Goal: Transaction & Acquisition: Book appointment/travel/reservation

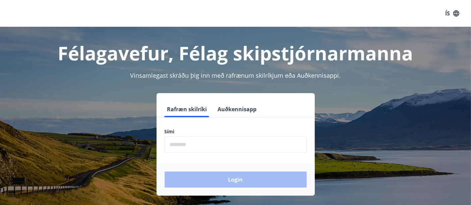
click at [198, 146] on input "phone" at bounding box center [235, 144] width 142 height 16
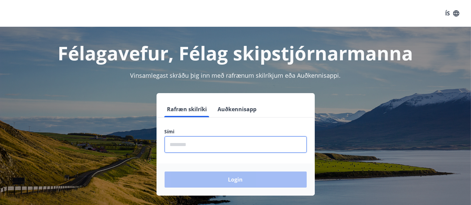
type input "********"
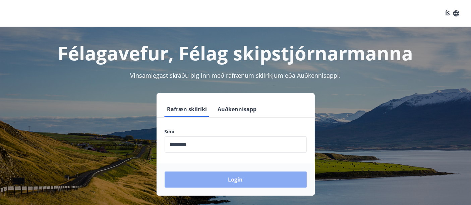
click at [228, 177] on button "Login" at bounding box center [235, 179] width 142 height 16
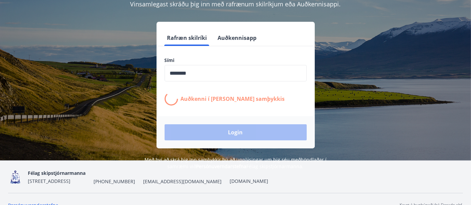
scroll to position [74, 0]
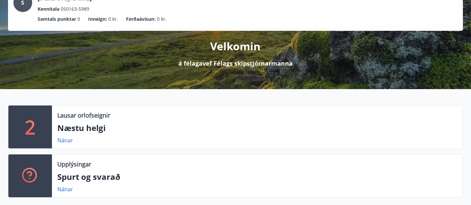
scroll to position [112, 0]
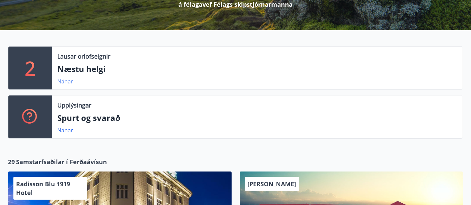
click at [60, 81] on link "Nánar" at bounding box center [65, 81] width 16 height 7
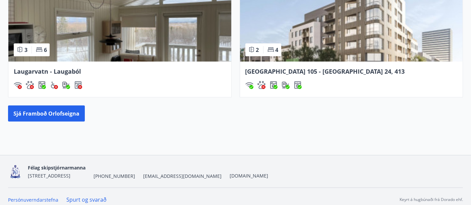
scroll to position [648, 0]
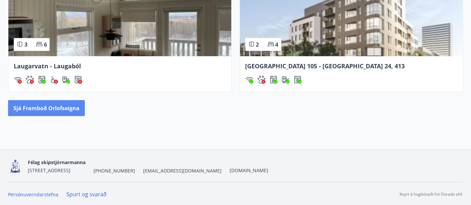
click at [55, 107] on button "Sjá framboð orlofseigna" at bounding box center [46, 108] width 77 height 16
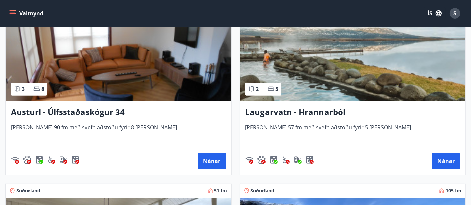
scroll to position [1451, 0]
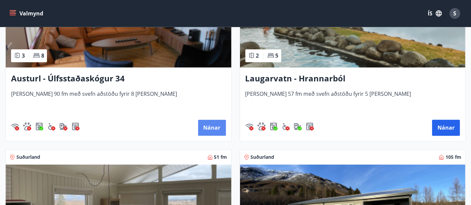
click at [214, 126] on button "Nánar" at bounding box center [212, 128] width 28 height 16
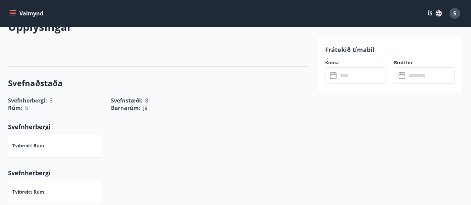
scroll to position [223, 0]
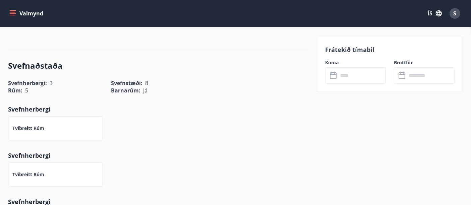
click at [333, 77] on icon at bounding box center [334, 76] width 8 height 8
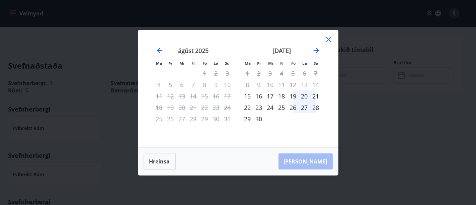
click at [328, 41] on icon at bounding box center [329, 40] width 8 height 8
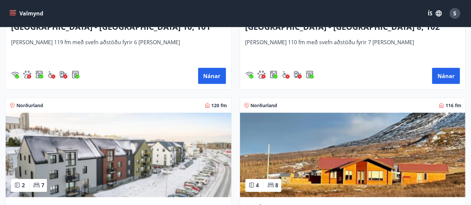
scroll to position [1154, 0]
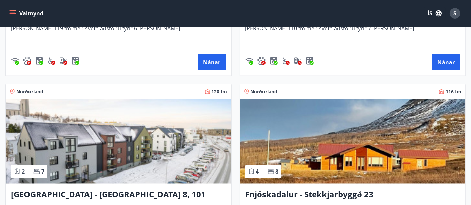
click at [308, 145] on img at bounding box center [352, 141] width 225 height 84
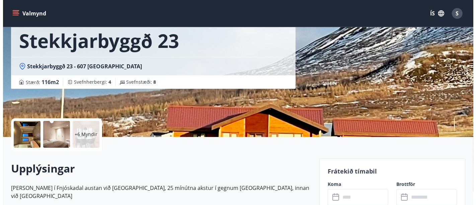
scroll to position [149, 0]
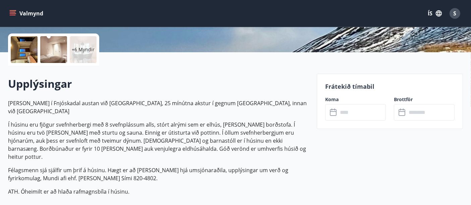
click at [334, 115] on icon at bounding box center [333, 112] width 7 height 7
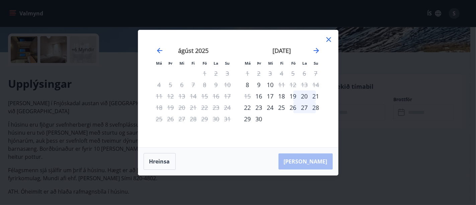
click at [328, 39] on icon at bounding box center [329, 39] width 5 height 5
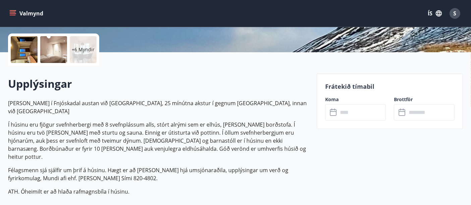
click at [455, 11] on span "S" at bounding box center [454, 13] width 3 height 7
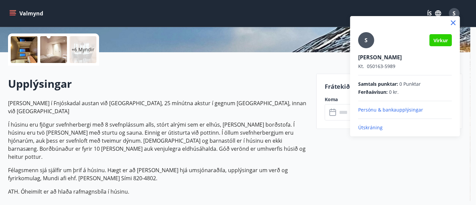
click at [375, 126] on p "Útskráning" at bounding box center [405, 127] width 94 height 7
